Goal: Information Seeking & Learning: Find specific fact

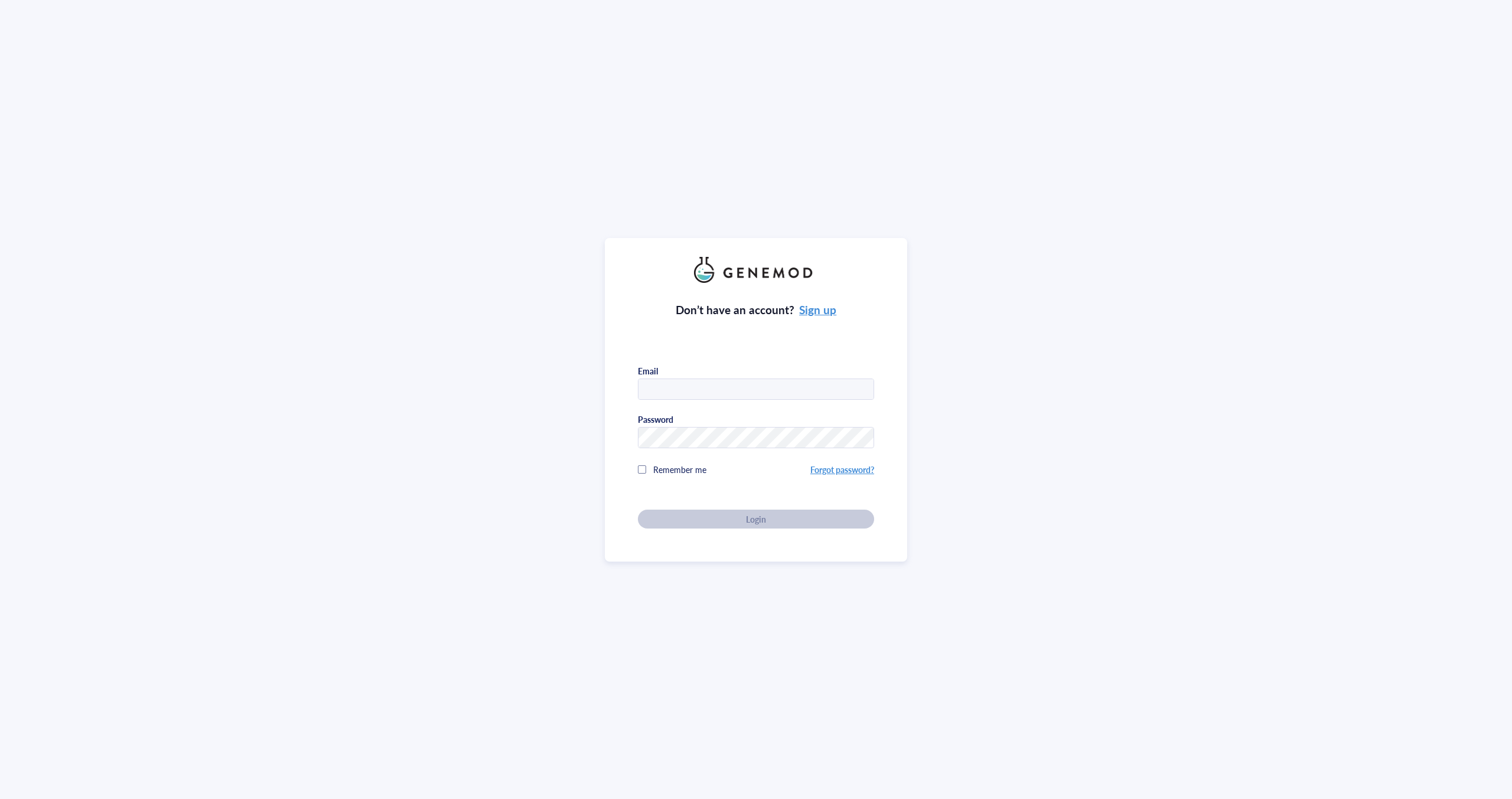
click at [715, 381] on input "text" at bounding box center [755, 389] width 235 height 21
type input "[EMAIL_ADDRESS][DOMAIN_NAME]"
click at [699, 520] on div "Login" at bounding box center [756, 518] width 198 height 10
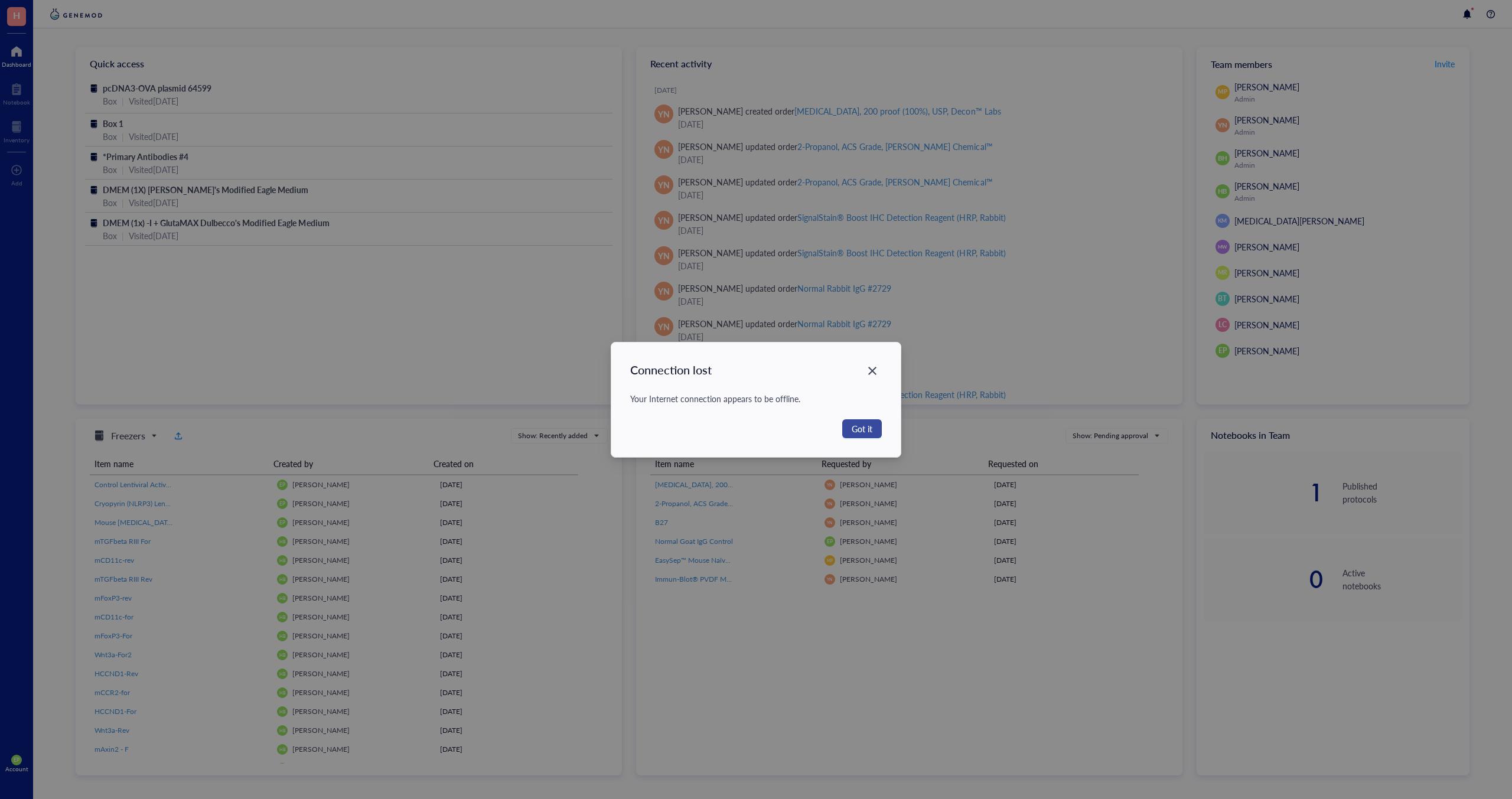
click at [861, 424] on span "Got it" at bounding box center [862, 428] width 21 height 13
click at [857, 428] on span "Got it" at bounding box center [862, 428] width 21 height 13
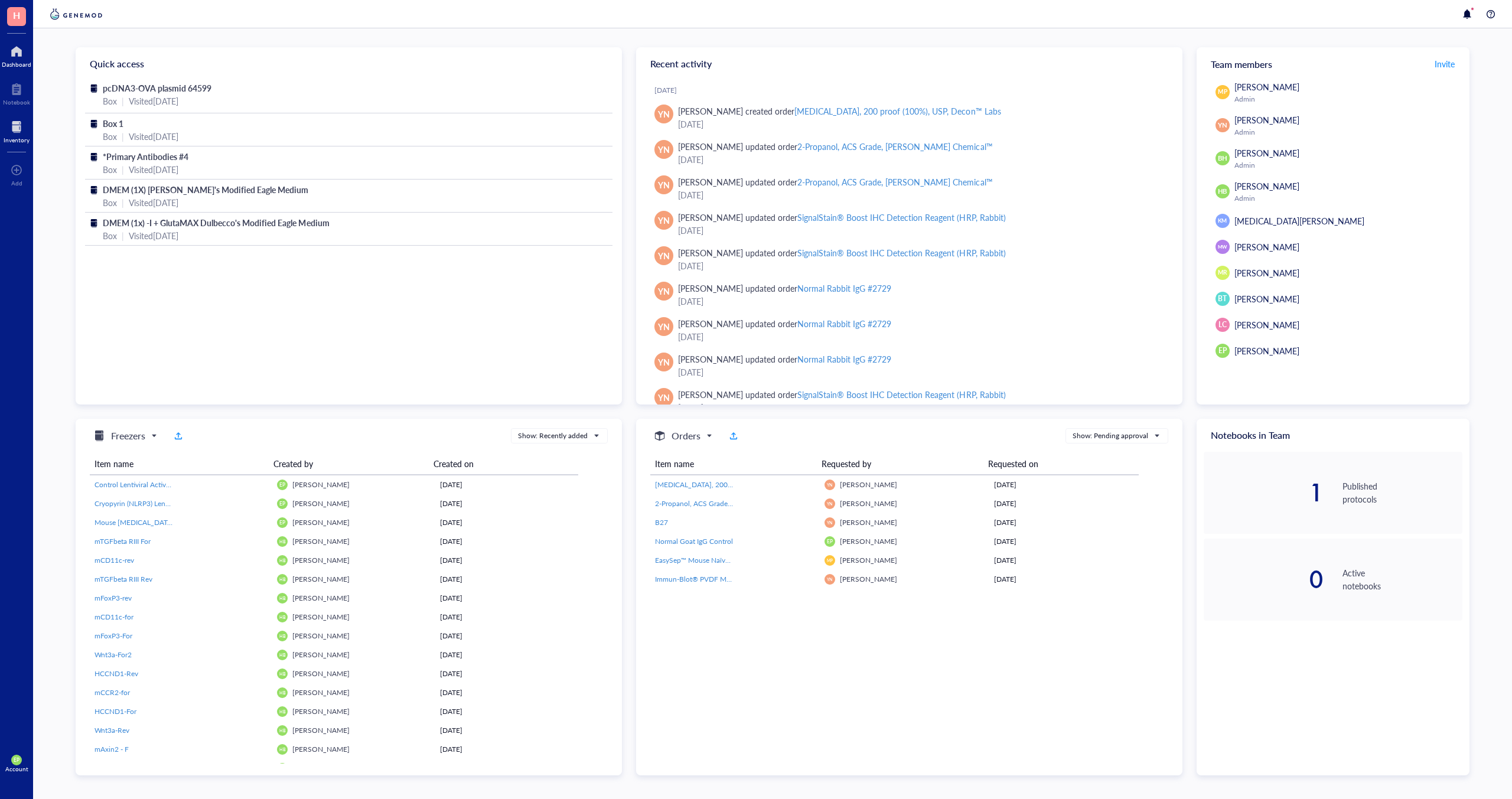
click at [18, 132] on div at bounding box center [16, 126] width 26 height 19
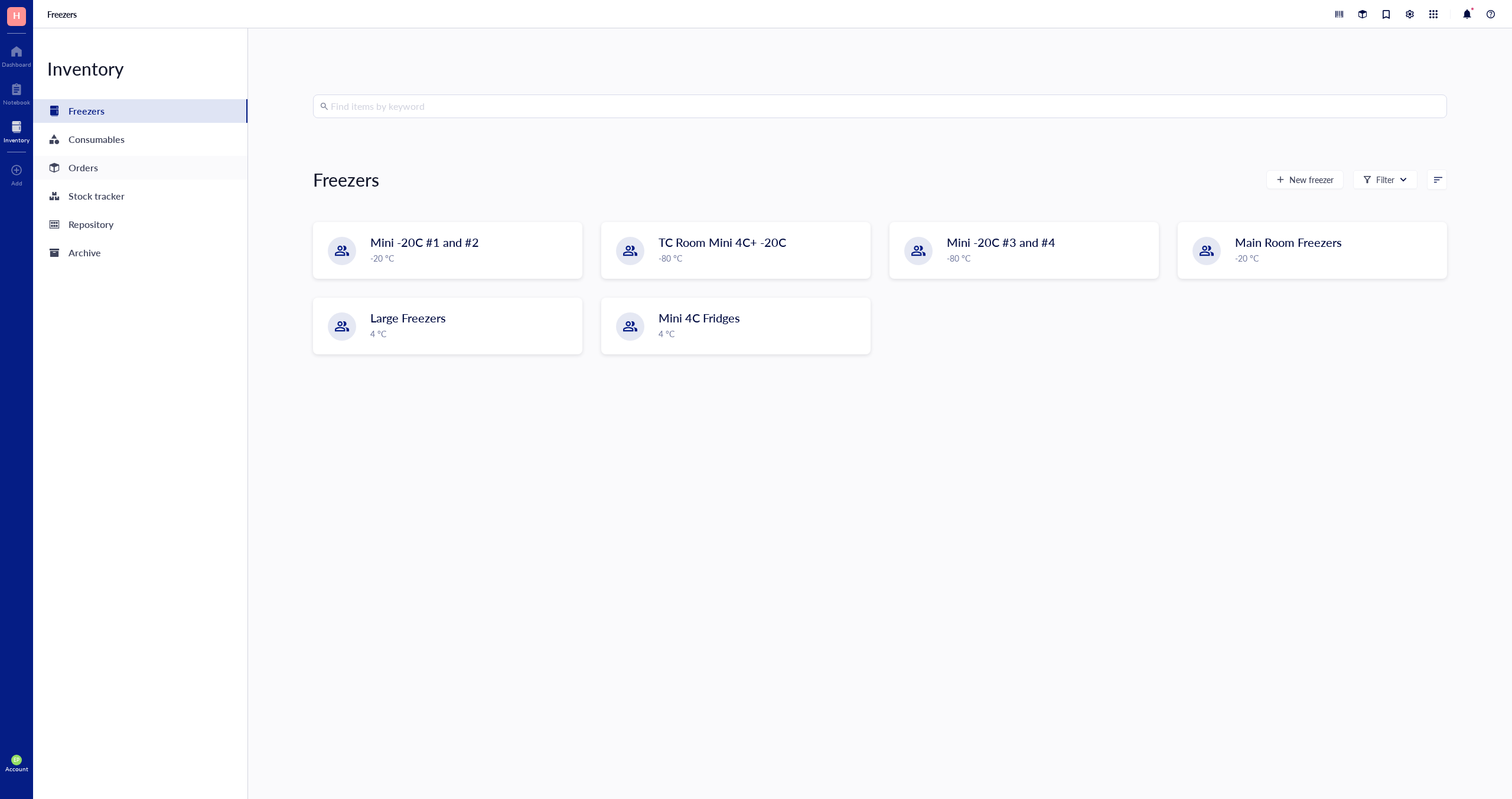
click at [104, 163] on div "Orders" at bounding box center [140, 168] width 215 height 24
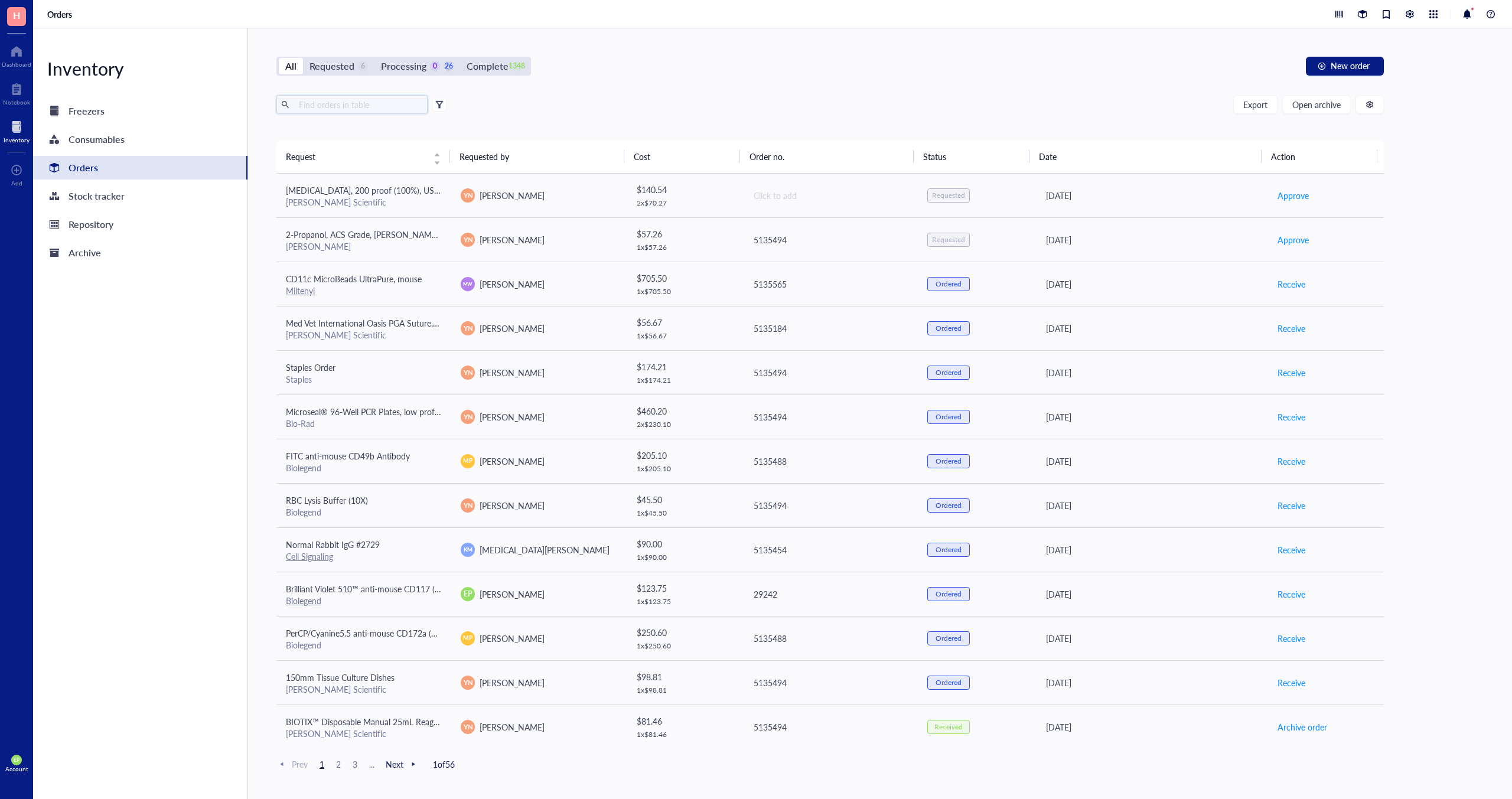
click at [346, 106] on input "text" at bounding box center [359, 104] width 129 height 18
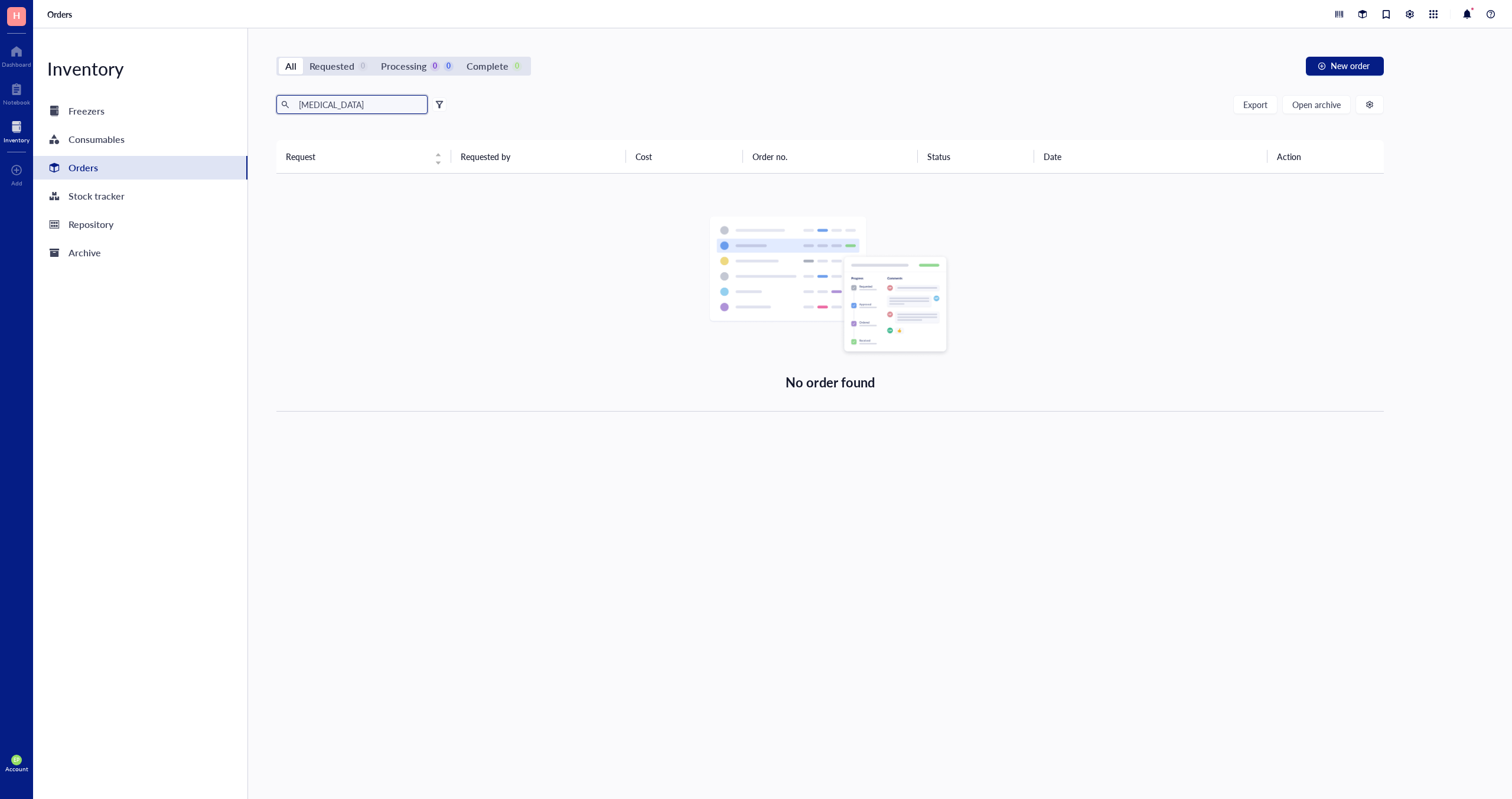
type input "[MEDICAL_DATA]"
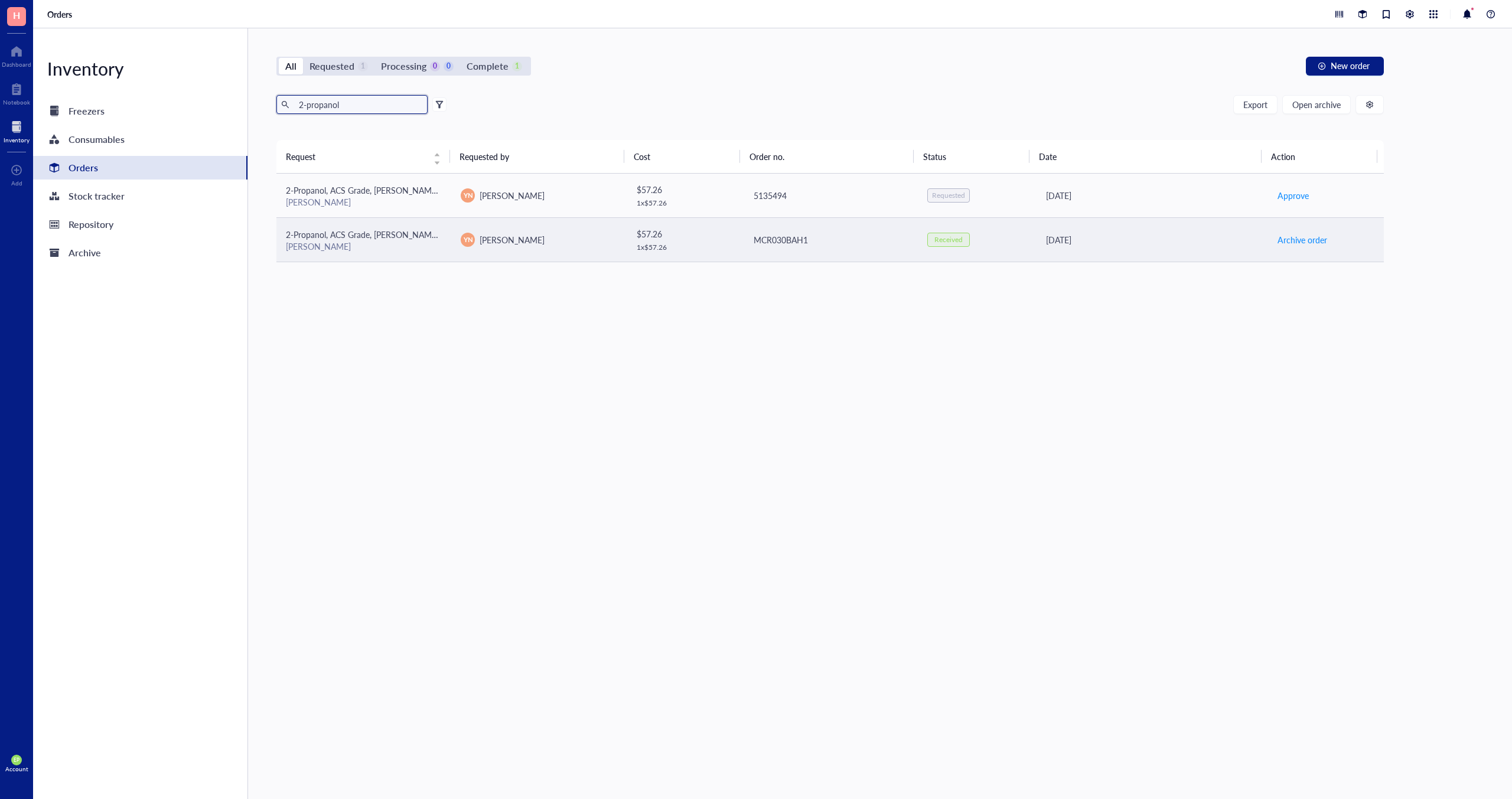
type input "2-propanol"
click at [335, 249] on div "[PERSON_NAME]" at bounding box center [363, 245] width 156 height 10
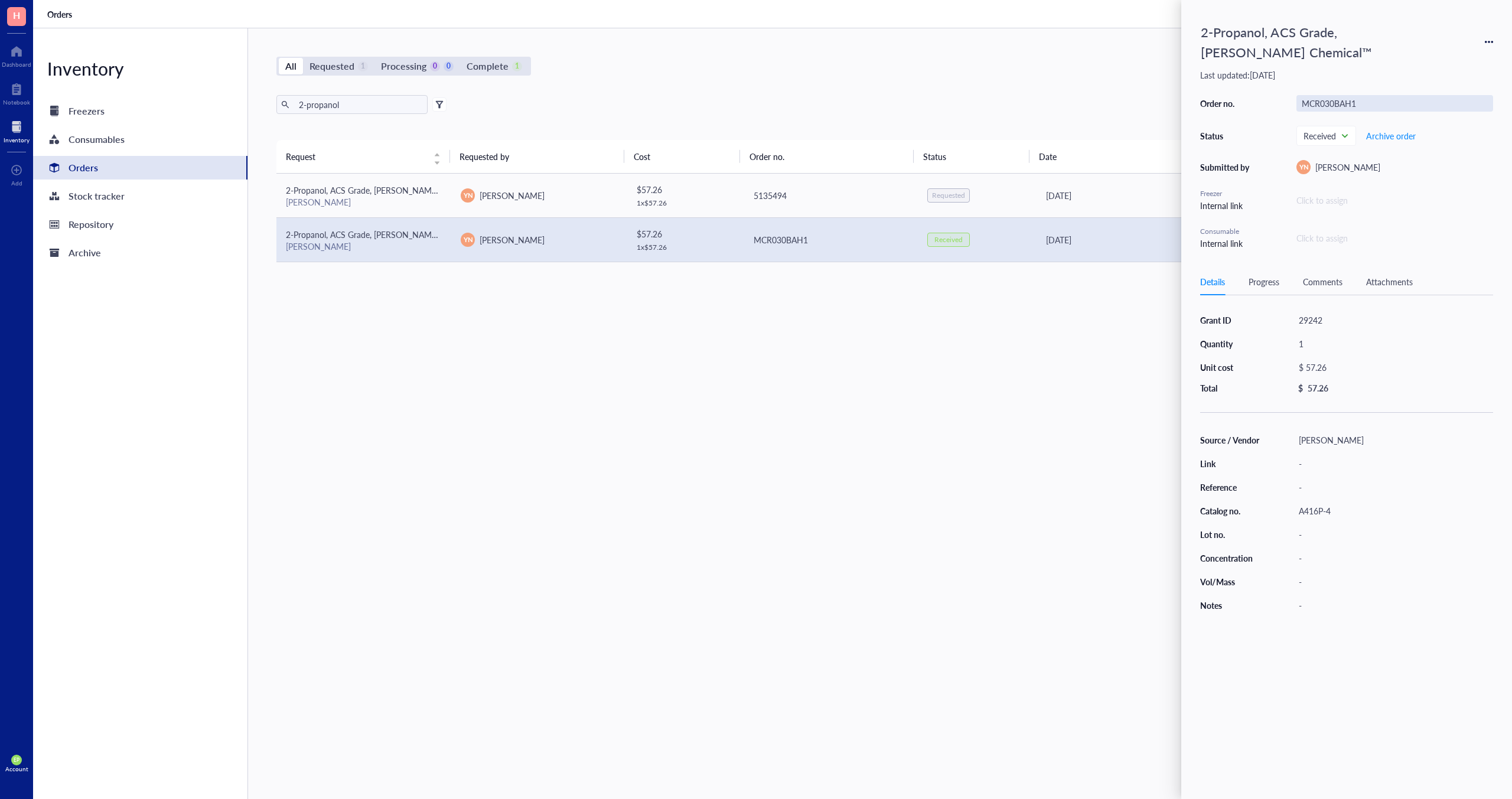
click at [1319, 101] on div "MCR030BAH1" at bounding box center [1395, 103] width 197 height 16
click at [1308, 508] on div "A416P-4" at bounding box center [1393, 510] width 199 height 16
click at [1308, 508] on input "A416P-4" at bounding box center [1315, 510] width 43 height 15
